Goal: Task Accomplishment & Management: Use online tool/utility

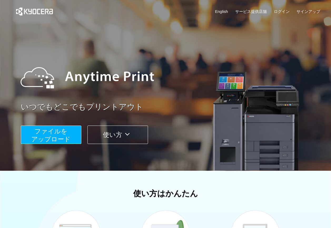
click at [63, 133] on span "ファイルを ​​アップロード" at bounding box center [50, 135] width 39 height 15
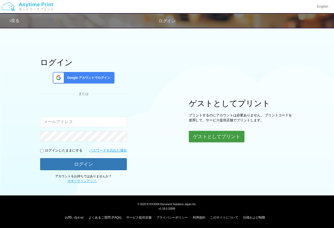
click at [196, 135] on button "ゲストとしてプリント" at bounding box center [217, 137] width 56 height 12
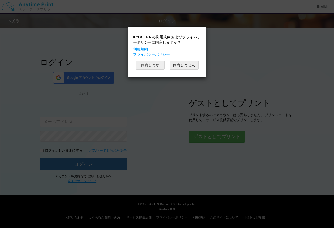
click at [143, 64] on button "同意します" at bounding box center [150, 65] width 29 height 9
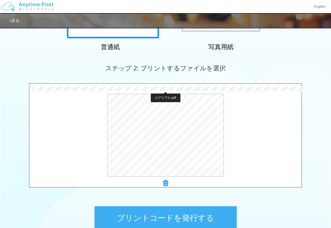
scroll to position [172, 0]
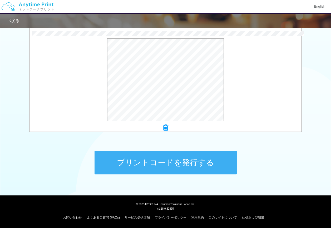
click at [175, 149] on div "プリントコードを発行する" at bounding box center [166, 162] width 158 height 55
drag, startPoint x: 176, startPoint y: 156, endPoint x: 170, endPoint y: 153, distance: 6.7
click at [175, 155] on button "プリントコードを発行する" at bounding box center [165, 163] width 142 height 24
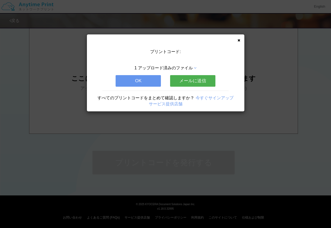
scroll to position [0, 0]
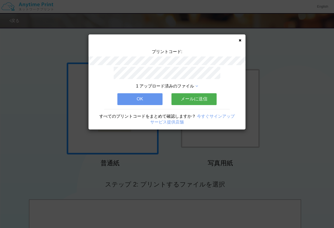
click at [143, 98] on button "OK" at bounding box center [140, 99] width 45 height 12
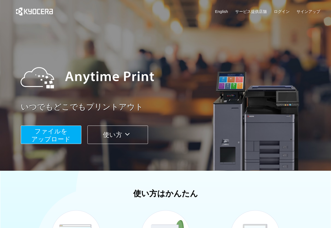
click at [42, 135] on span "ファイルを ​​アップロード" at bounding box center [50, 135] width 39 height 15
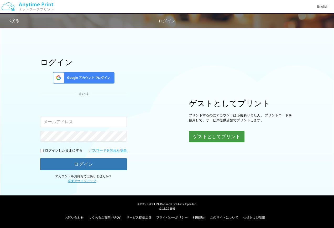
click at [195, 135] on button "ゲストとしてプリント" at bounding box center [217, 137] width 56 height 12
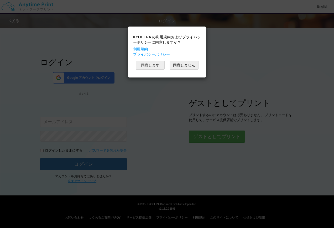
click at [155, 64] on button "同意します" at bounding box center [150, 65] width 29 height 9
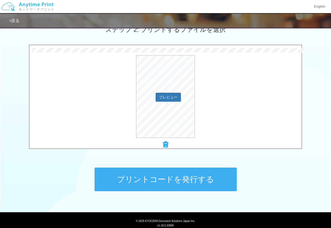
scroll to position [172, 0]
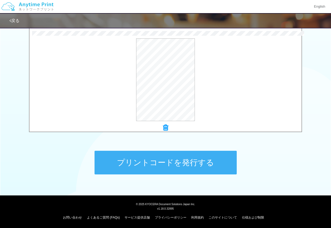
click at [196, 170] on button "プリントコードを発行する" at bounding box center [165, 163] width 142 height 24
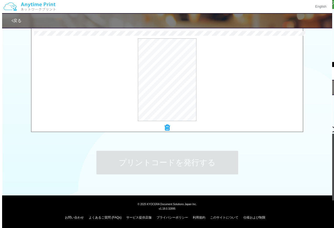
scroll to position [0, 0]
